Goal: Task Accomplishment & Management: Use online tool/utility

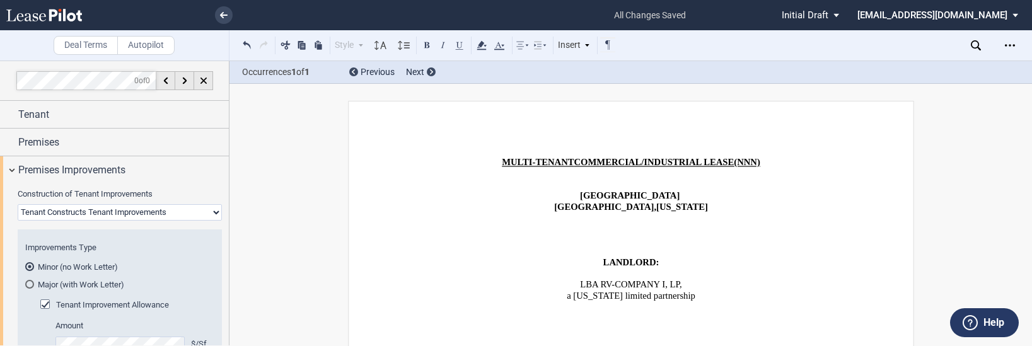
select select "fixed"
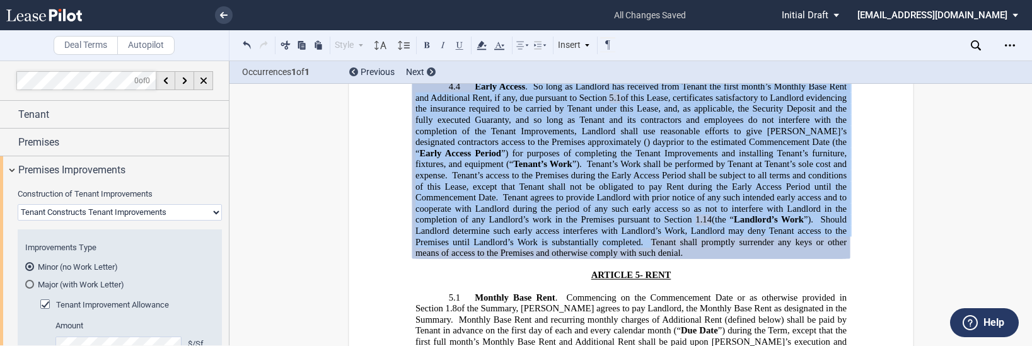
scroll to position [504, 0]
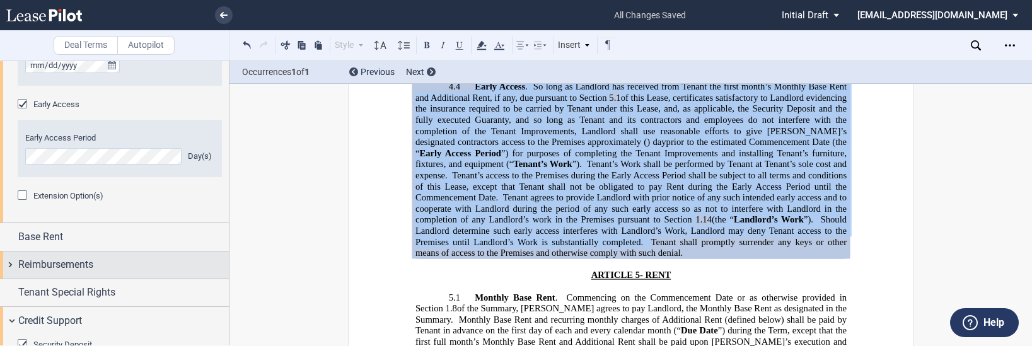
click at [42, 260] on span "Reimbursements" at bounding box center [55, 264] width 75 height 15
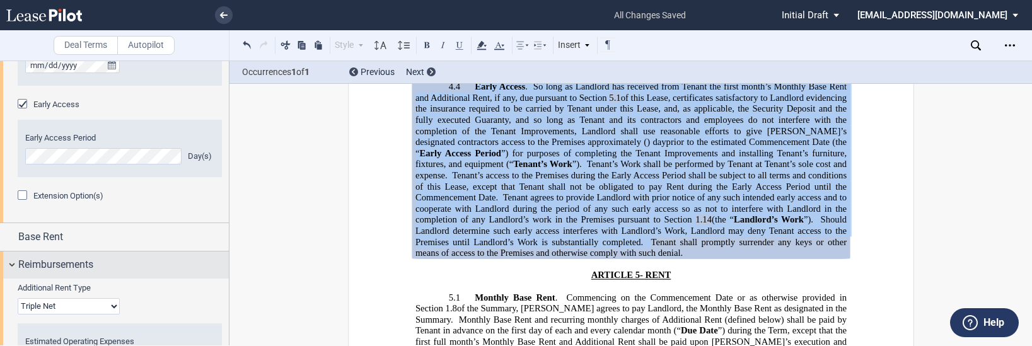
scroll to position [563, 0]
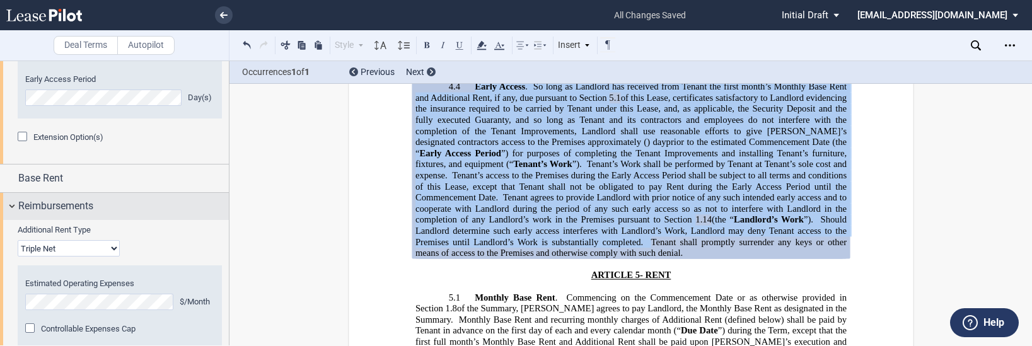
click at [42, 324] on span "Controllable Expenses Cap" at bounding box center [88, 328] width 95 height 9
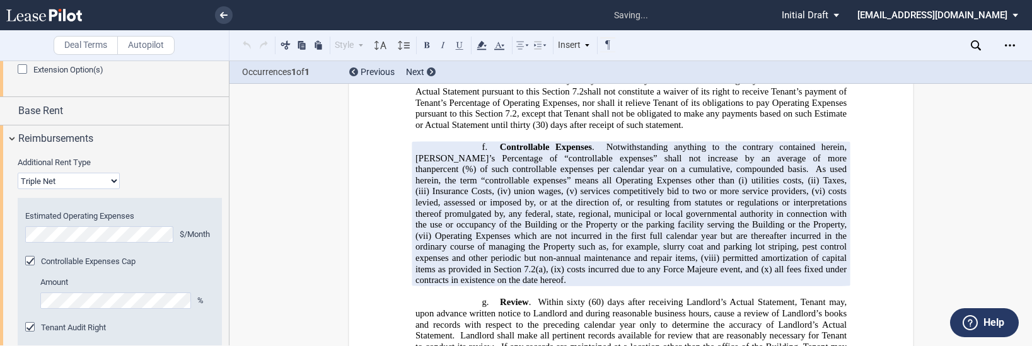
scroll to position [5472, 0]
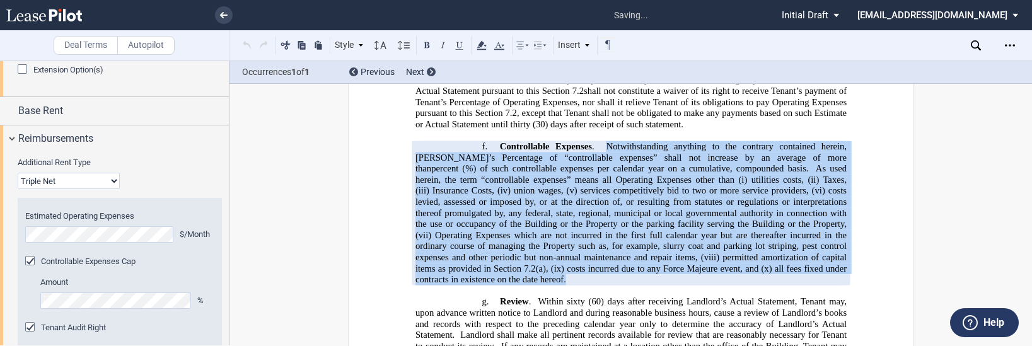
drag, startPoint x: 493, startPoint y: 241, endPoint x: 601, endPoint y: 103, distance: 174.7
click at [601, 141] on p "f. Controllable Expenses . Notwithstanding anything to the contrary contained h…" at bounding box center [630, 213] width 431 height 144
drag, startPoint x: 601, startPoint y: 103, endPoint x: 609, endPoint y: 139, distance: 36.9
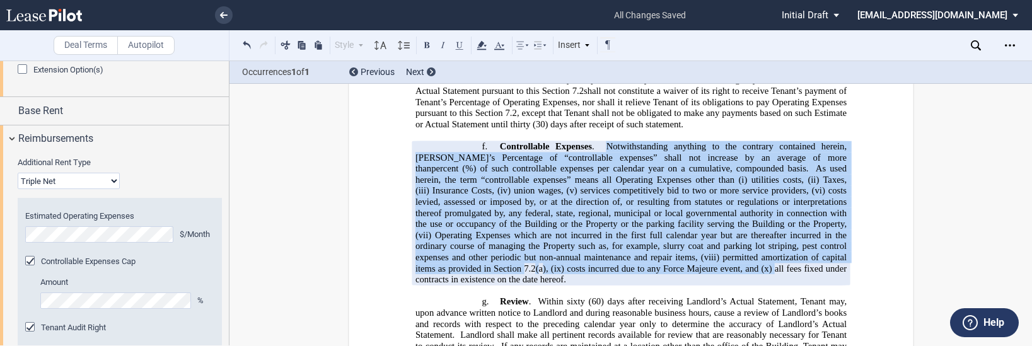
copy span "Loremipsumdolor sitametc ad eli seddoeiu temporinc utlabo, Etdolo’m Aliquaenim …"
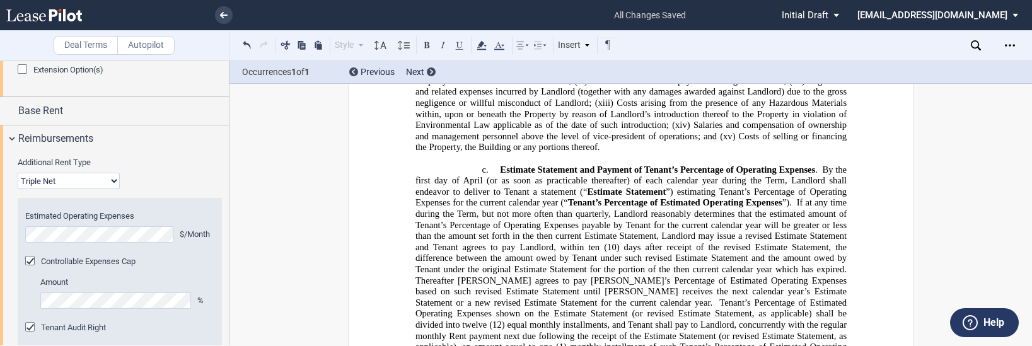
scroll to position [4905, 0]
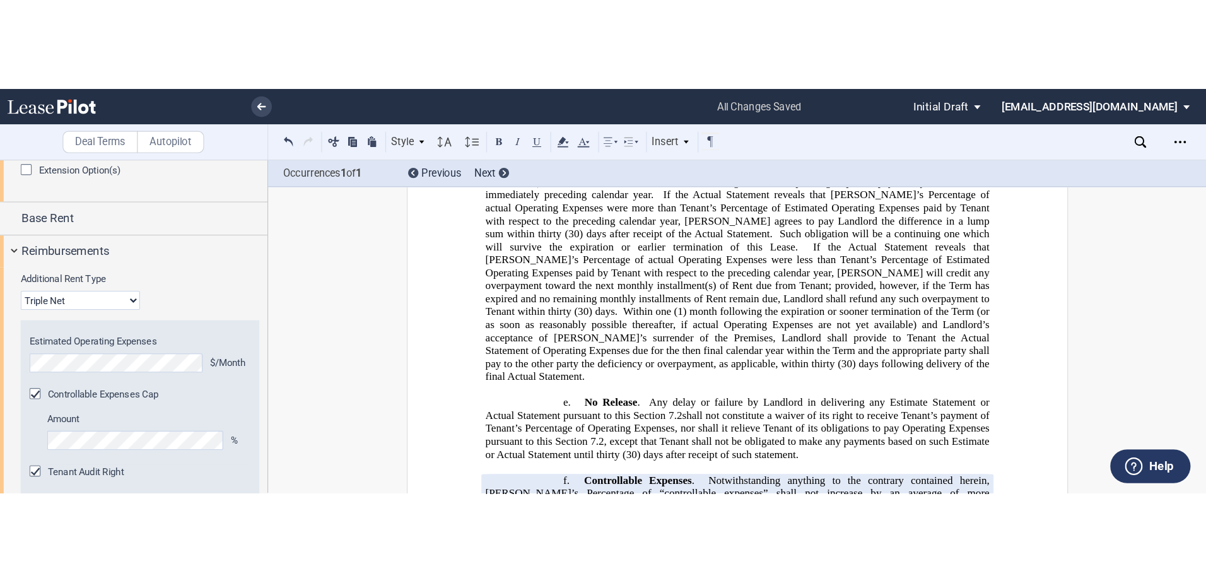
scroll to position [5346, 0]
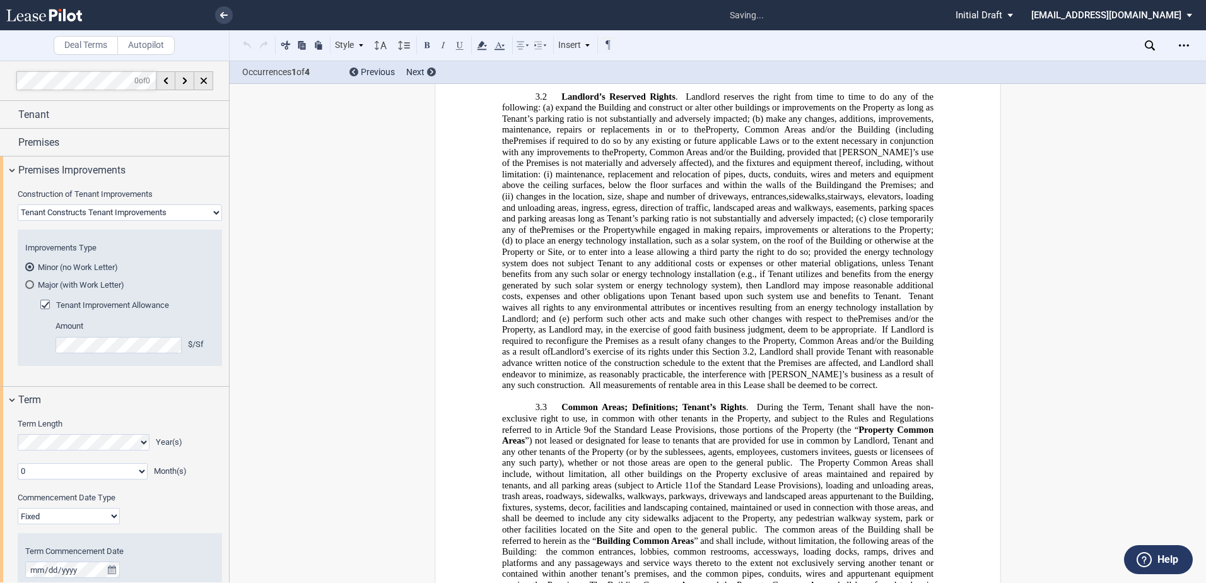
scroll to position [1373, 0]
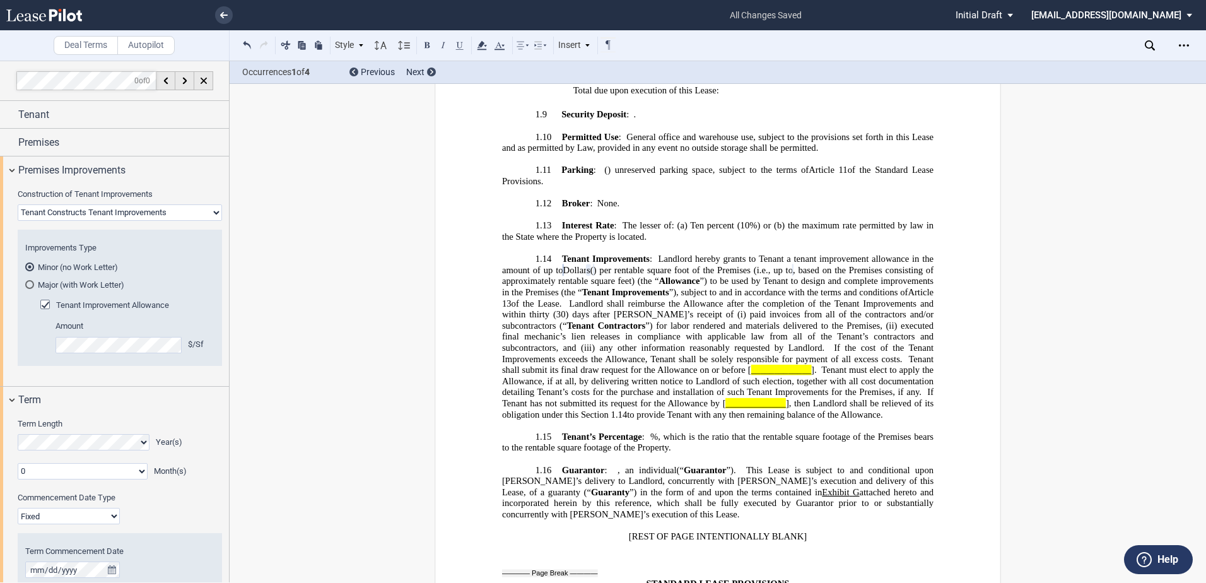
drag, startPoint x: 497, startPoint y: 380, endPoint x: 547, endPoint y: 433, distance: 72.2
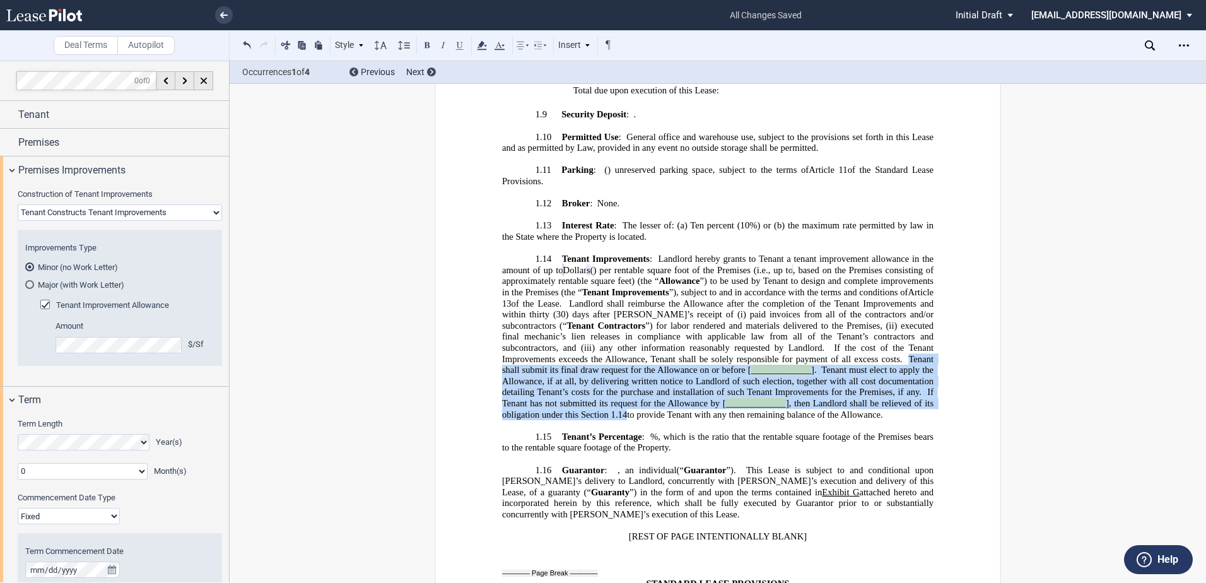
drag, startPoint x: 547, startPoint y: 433, endPoint x: 539, endPoint y: 412, distance: 21.8
copy span "Tenant shall submit its final draw request for the Allowance on or before [ ___…"
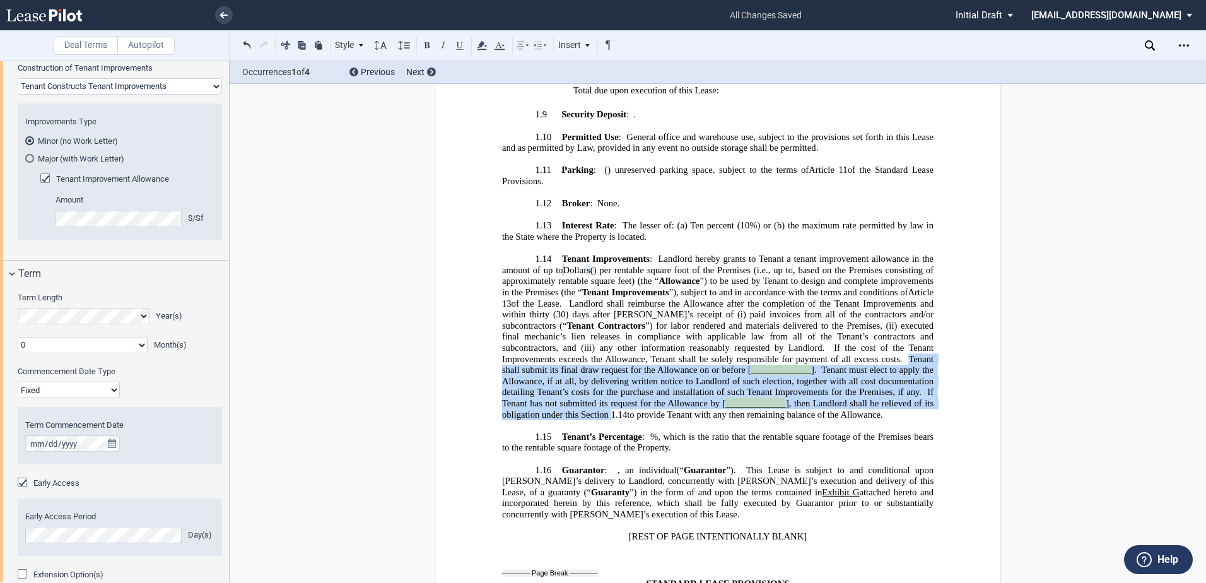
scroll to position [189, 0]
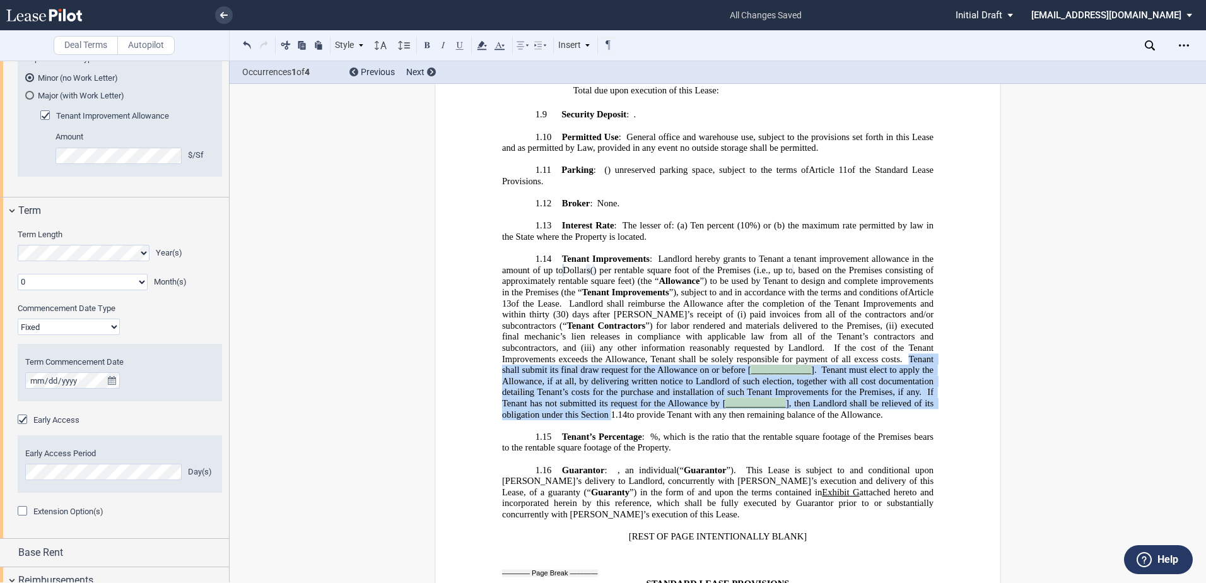
click at [43, 346] on span "Extension Option(s)" at bounding box center [68, 510] width 70 height 9
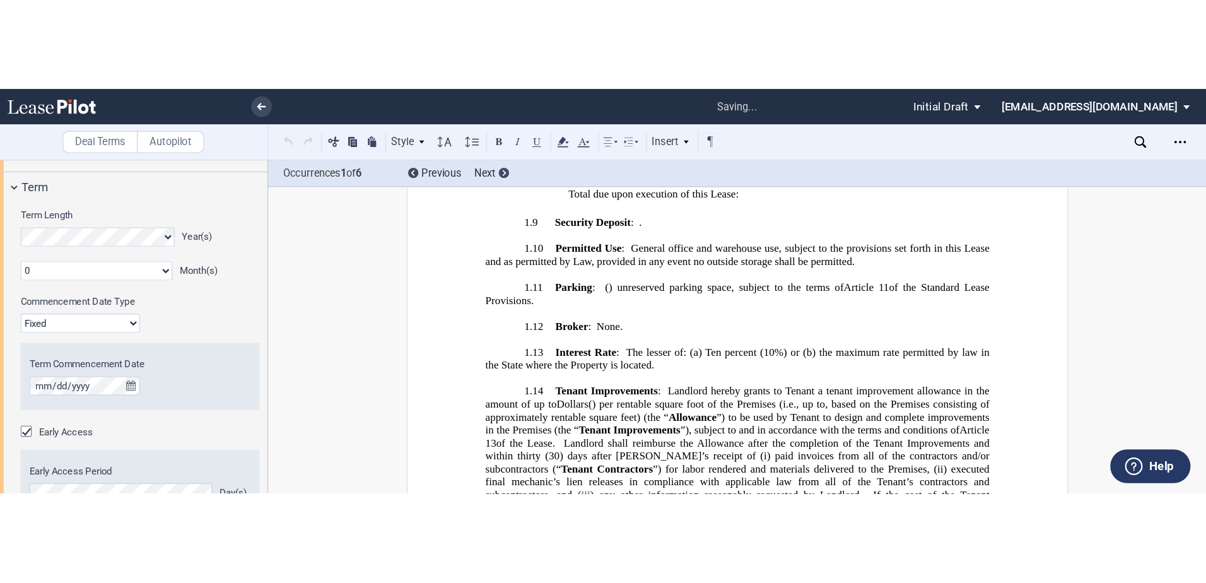
scroll to position [294, 0]
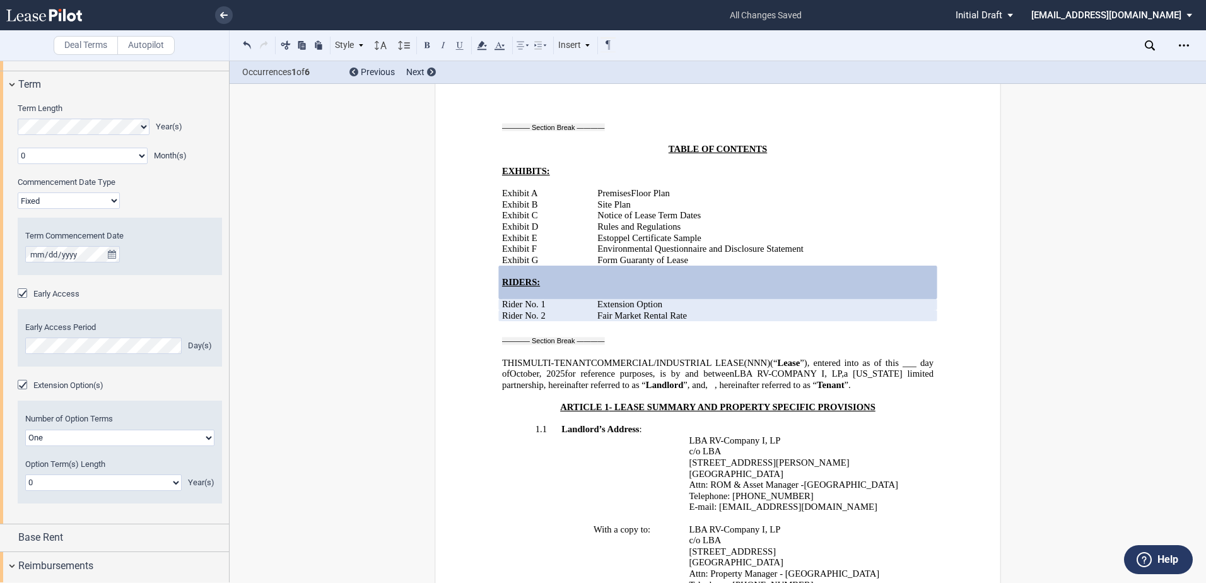
click at [72, 346] on select "One Two" at bounding box center [119, 437] width 189 height 16
select select "2"
click at [25, 346] on select "One Two" at bounding box center [119, 437] width 189 height 16
click at [64, 346] on select "0 1 2 3 4 5 6 7 8 9 10 11 12 13 14 15 16 17 18 19 20" at bounding box center [103, 482] width 156 height 16
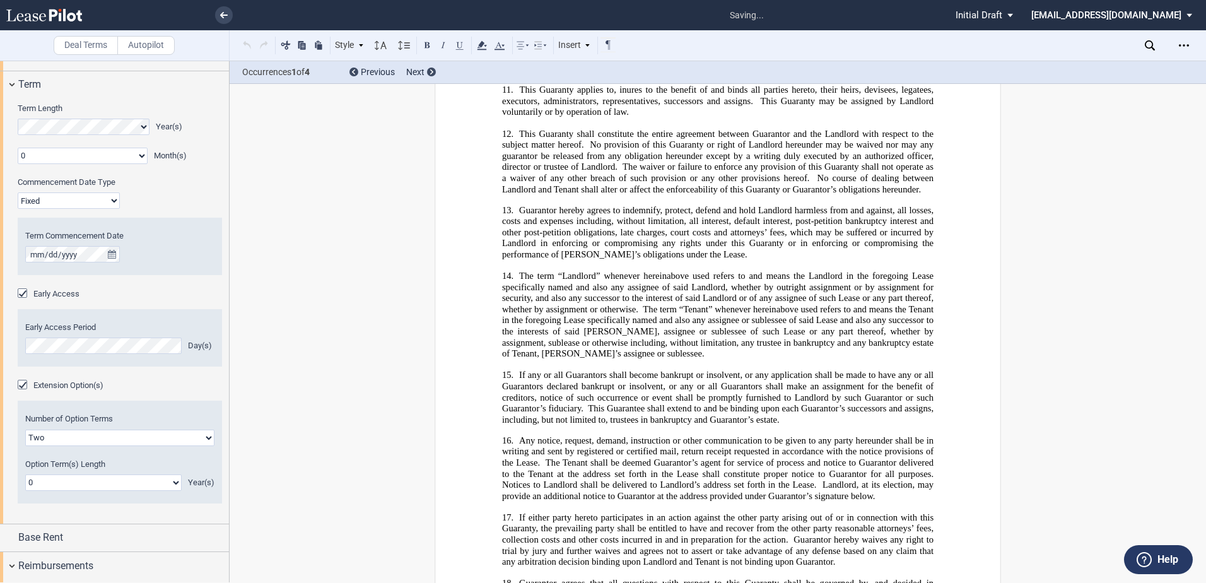
scroll to position [31147, 0]
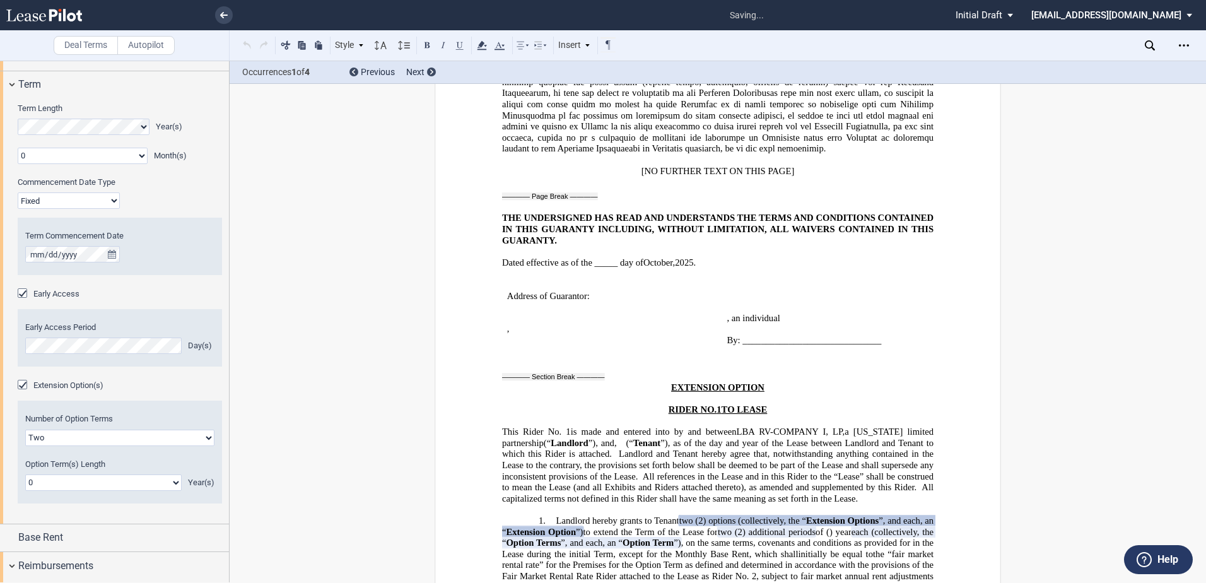
select select "number:5"
click at [25, 346] on select "0 1 2 3 4 5 6 7 8 9 10 11 12 13 14 15 16 17 18 19 20" at bounding box center [103, 482] width 156 height 16
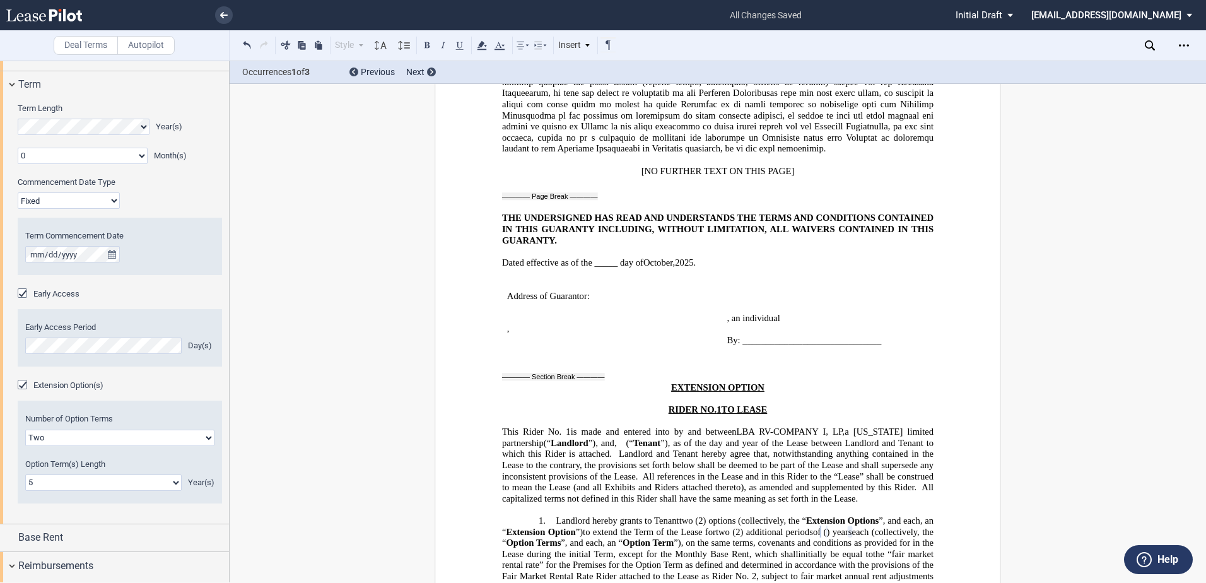
scroll to position [31841, 0]
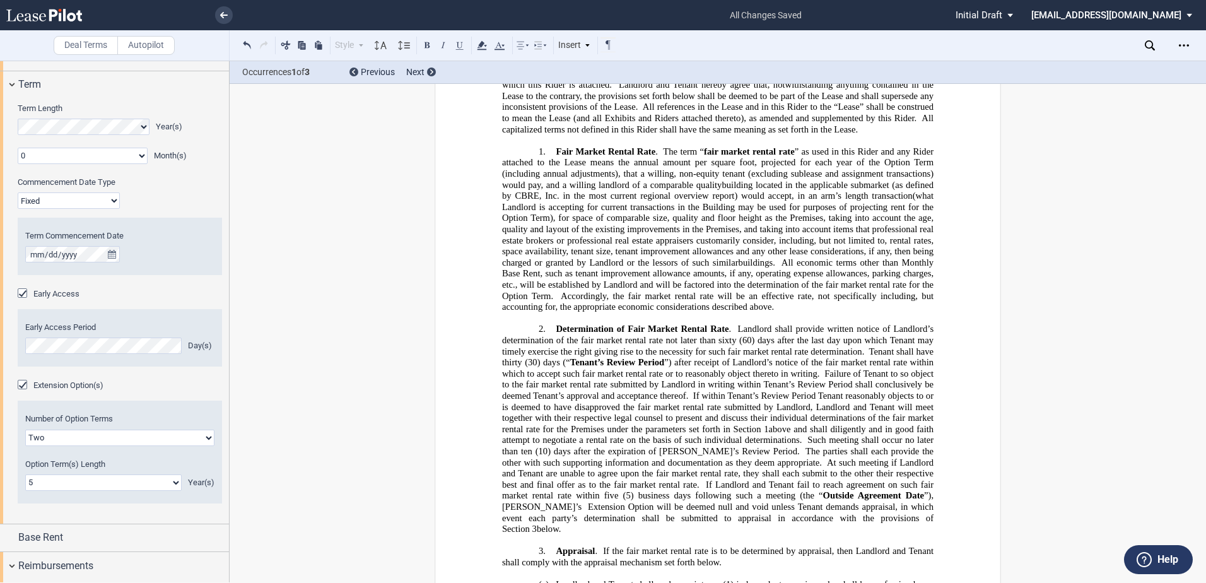
drag, startPoint x: 666, startPoint y: 135, endPoint x: 755, endPoint y: 301, distance: 188.1
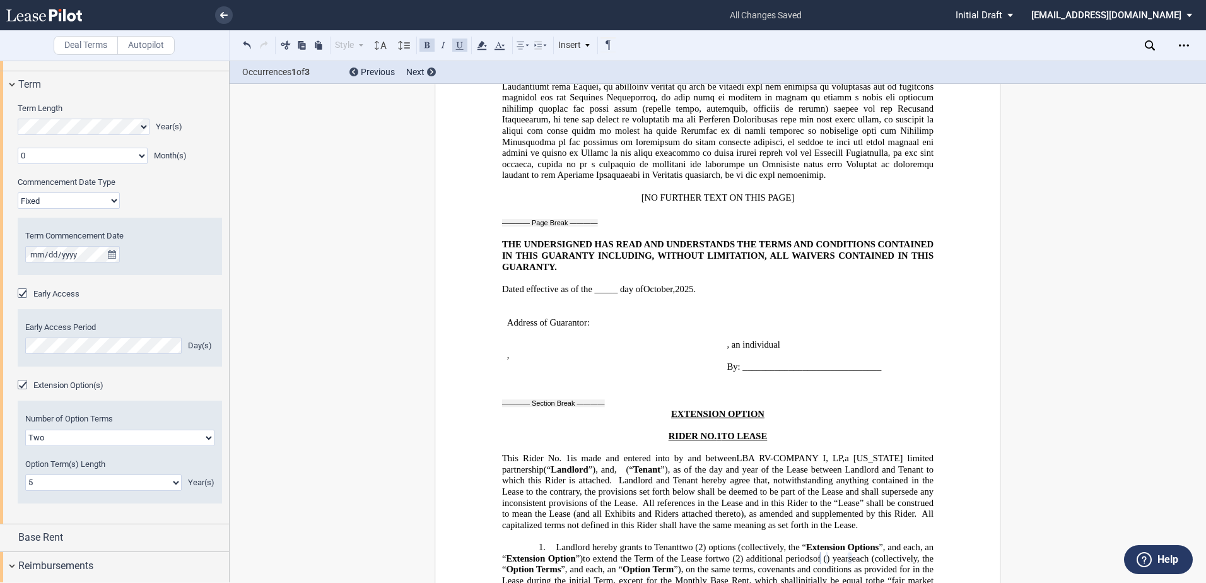
scroll to position [31130, 0]
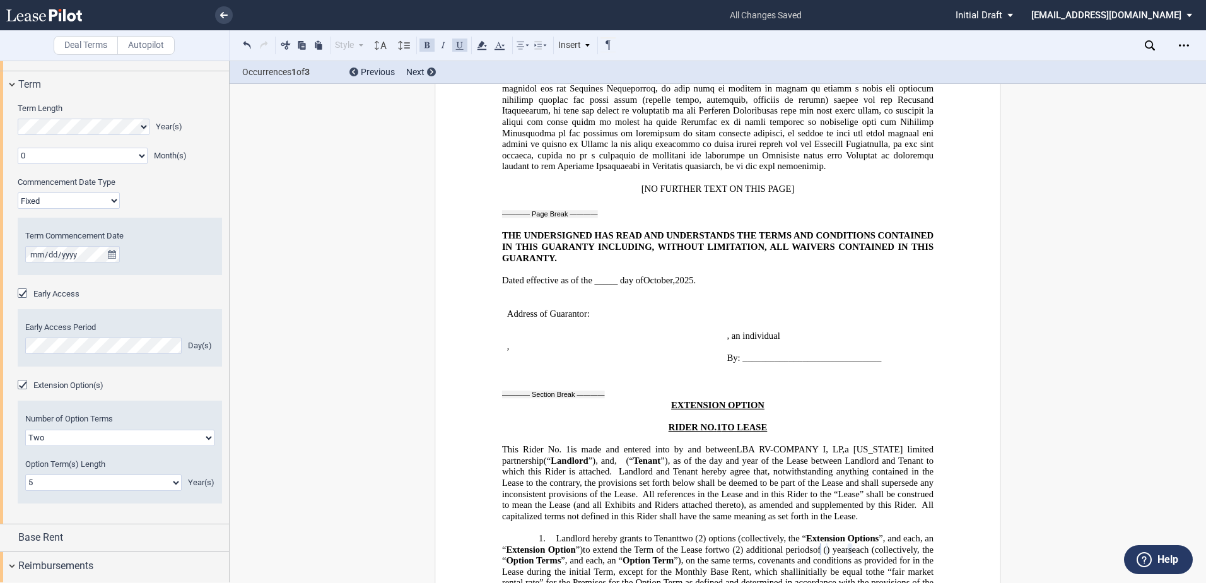
click at [704, 346] on span "Landlord and Tenant hereby agree that, notwithstanding anything contained in th…" at bounding box center [719, 482] width 434 height 33
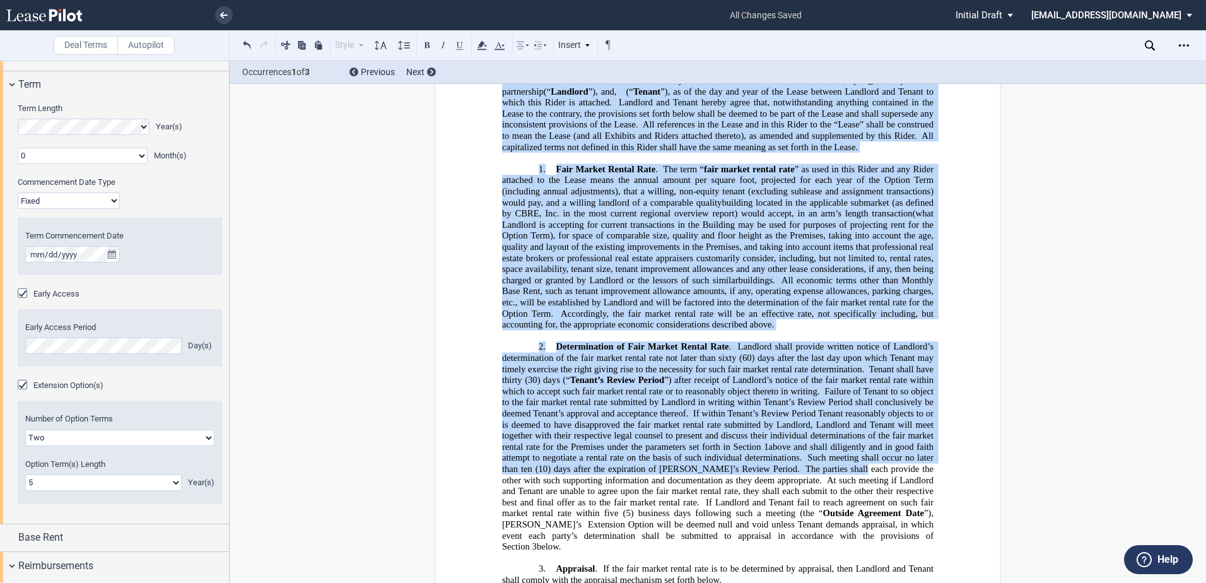
scroll to position [32094, 0]
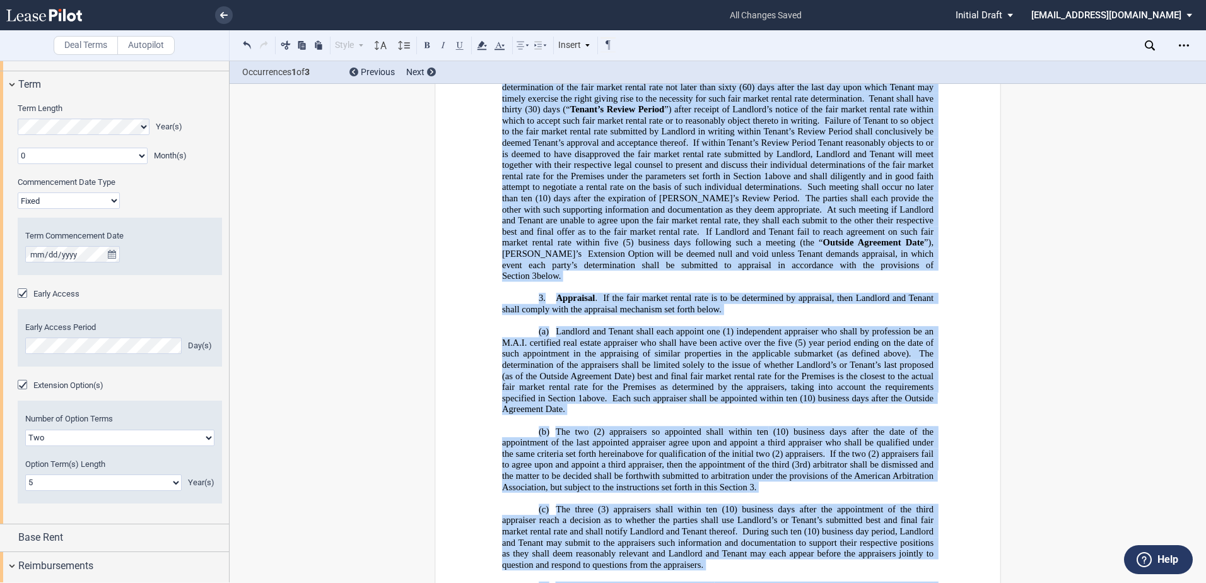
drag, startPoint x: 668, startPoint y: 149, endPoint x: 815, endPoint y: 528, distance: 406.4
drag, startPoint x: 796, startPoint y: 508, endPoint x: 674, endPoint y: 385, distance: 173.0
copy div "﻿ LOREMIPSU DOLORS AMETC AD. 3 EL SEDDO Eius Tempo In. ﻿ 1 ﻿ ut labo etd magnaa…"
click at [429, 76] on div "Next" at bounding box center [421, 72] width 30 height 13
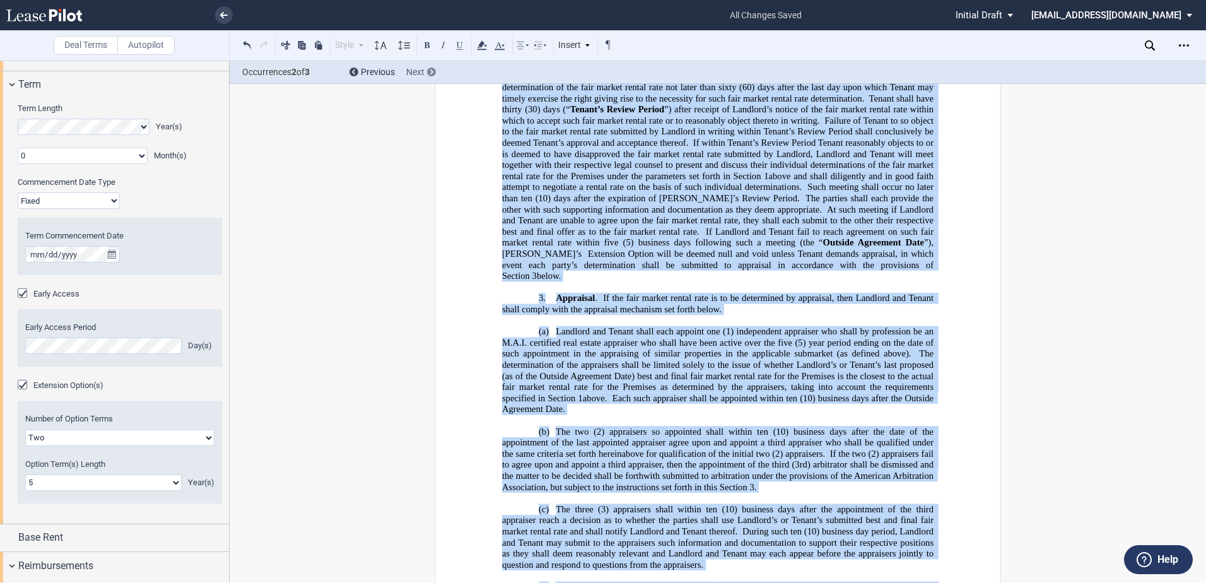
click at [430, 71] on icon at bounding box center [431, 71] width 3 height 5
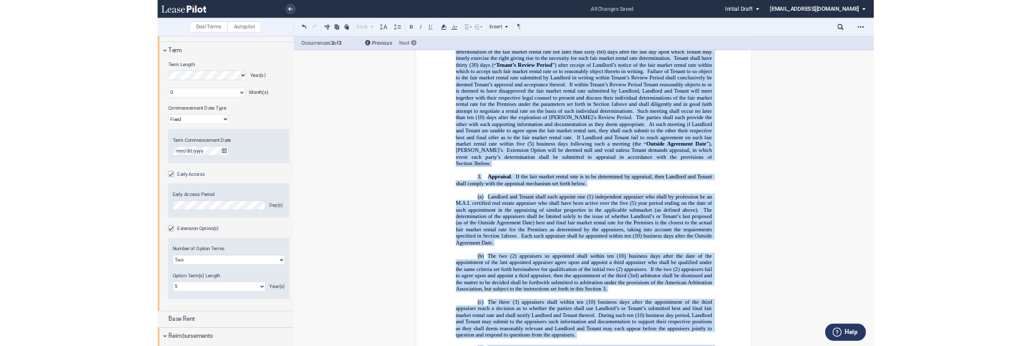
scroll to position [31154, 0]
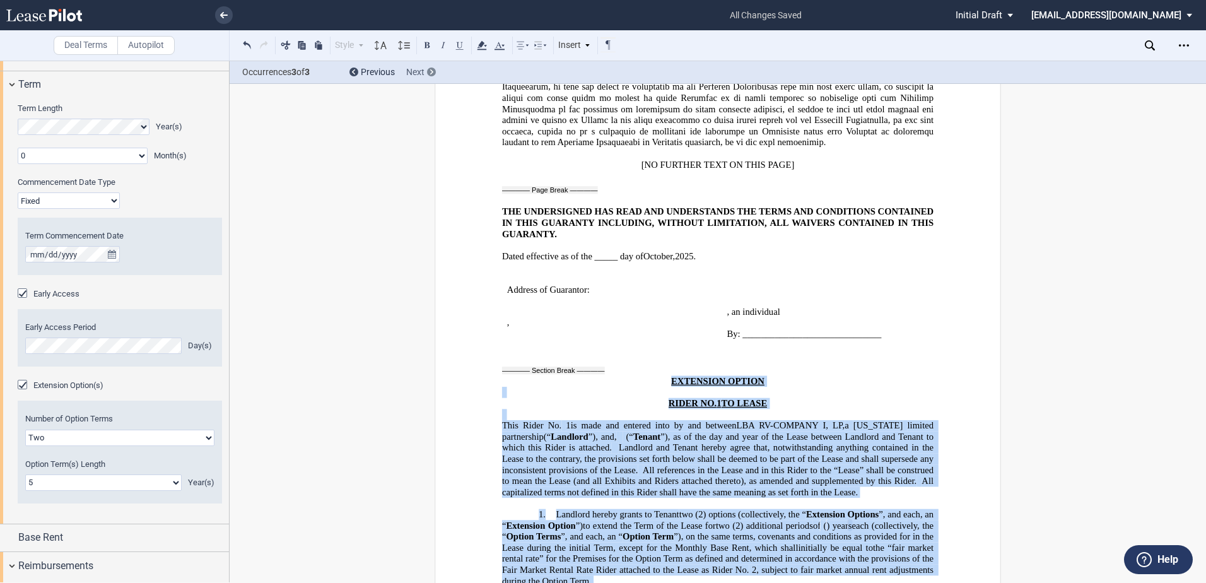
click at [430, 71] on icon at bounding box center [431, 71] width 3 height 5
click at [561, 346] on span at bounding box center [563, 425] width 4 height 11
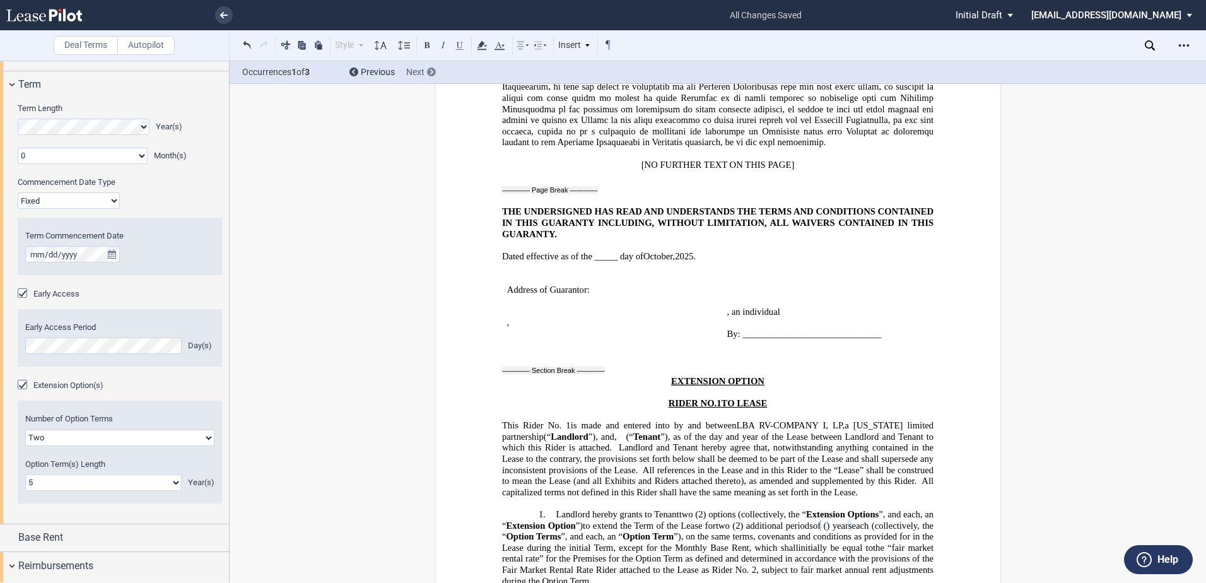
click at [433, 71] on icon at bounding box center [431, 71] width 3 height 5
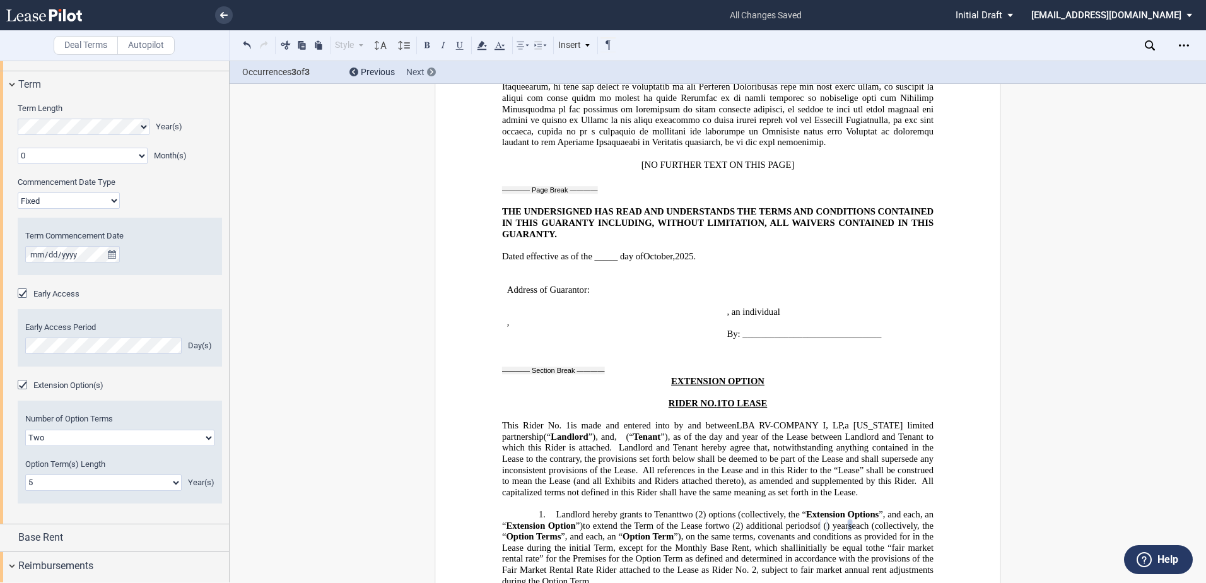
click at [433, 71] on icon at bounding box center [431, 71] width 3 height 5
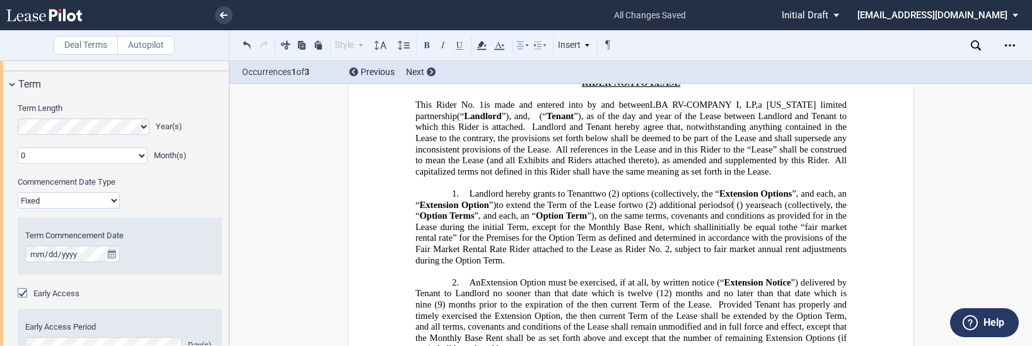
scroll to position [31469, 0]
